Goal: Information Seeking & Learning: Find specific fact

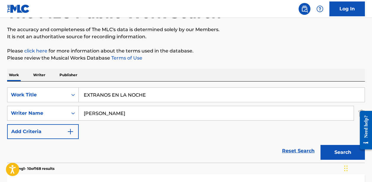
scroll to position [115, 0]
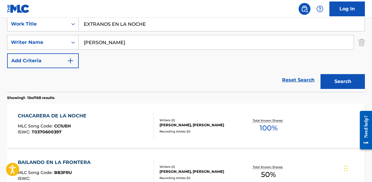
click at [96, 17] on nav "Log In" at bounding box center [186, 9] width 372 height 18
click at [92, 25] on input "EXTRANOS EN LA NOCHE" at bounding box center [222, 24] width 286 height 14
paste input "AMOR SIN FIN (EN DIRECTO)"
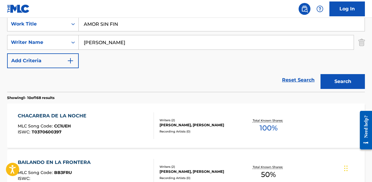
type input "AMOR SIN FIN"
click at [123, 42] on input "[PERSON_NAME]" at bounding box center [216, 42] width 275 height 14
paste input "[PERSON_NAME]"
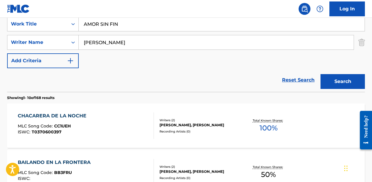
type input "[PERSON_NAME]"
click at [343, 81] on button "Search" at bounding box center [342, 81] width 44 height 15
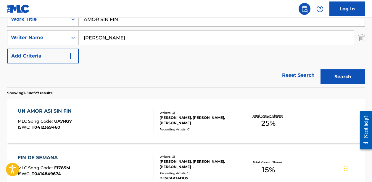
scroll to position [119, 0]
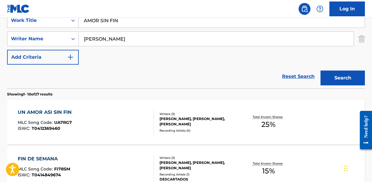
click at [86, 126] on div "UN AMOR ASI SIN FIN MLC Song Code : UA7RG7 ISWC : T0412369460" at bounding box center [86, 122] width 136 height 27
